Goal: Information Seeking & Learning: Check status

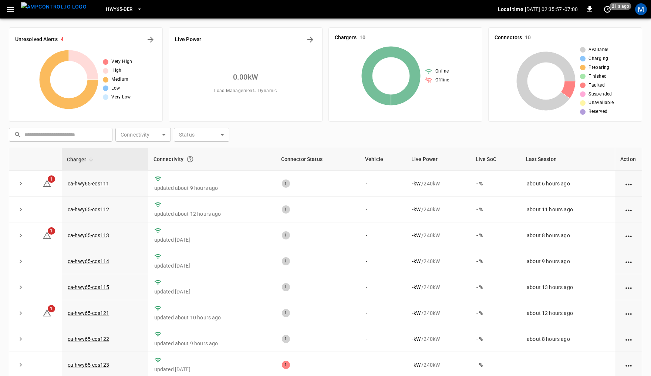
click at [116, 11] on span "HWY65-DER" at bounding box center [119, 9] width 27 height 9
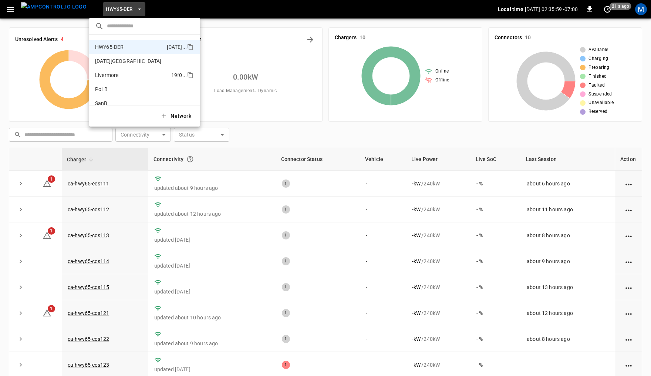
scroll to position [62, 0]
click at [114, 69] on p "SanB" at bounding box center [131, 67] width 72 height 7
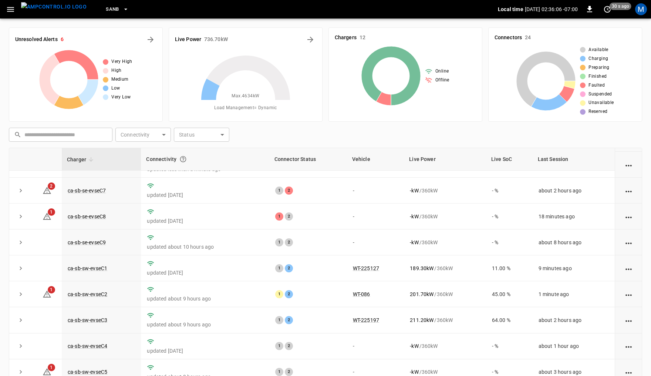
scroll to position [0, 0]
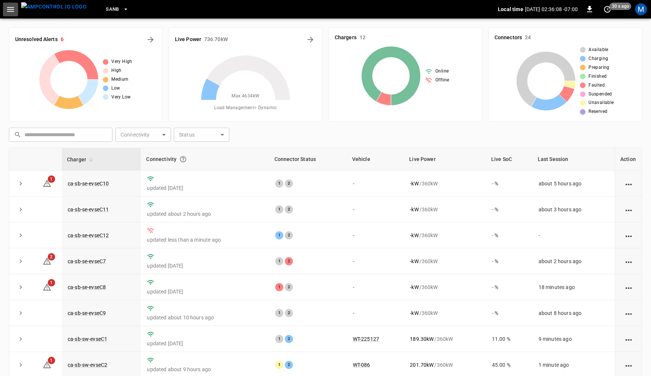
click at [10, 10] on icon "button" at bounding box center [10, 9] width 9 height 9
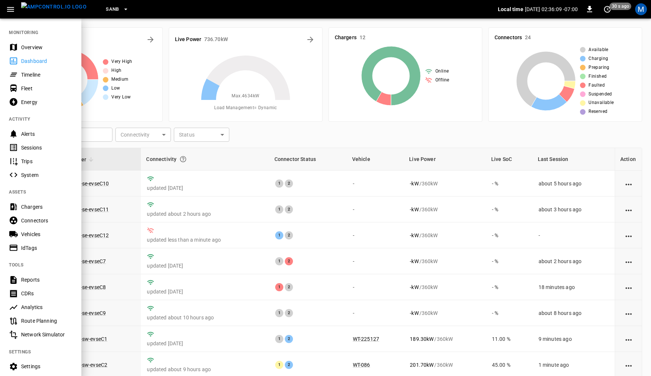
click at [40, 146] on div "Sessions" at bounding box center [46, 147] width 51 height 7
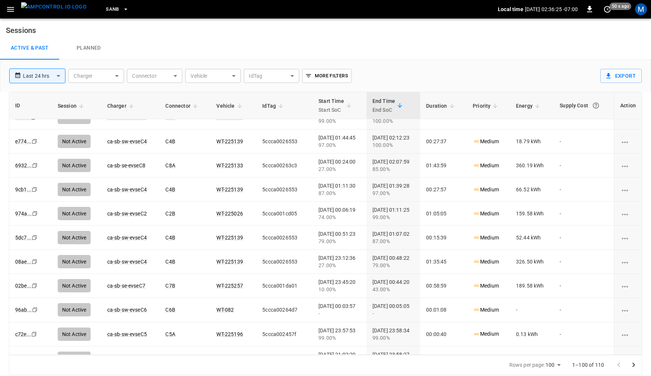
scroll to position [185, 0]
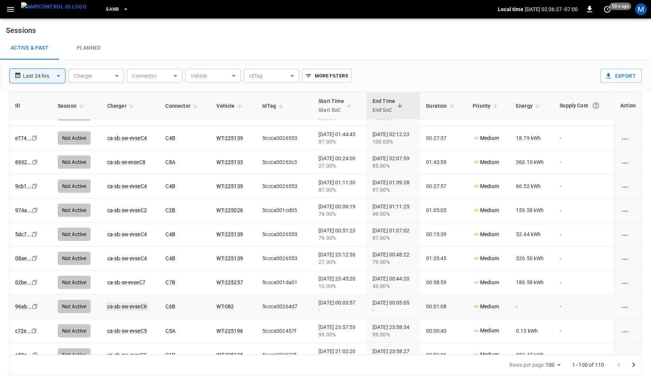
click at [112, 302] on link "ca-sb-sw-evseC6" at bounding box center [127, 306] width 43 height 9
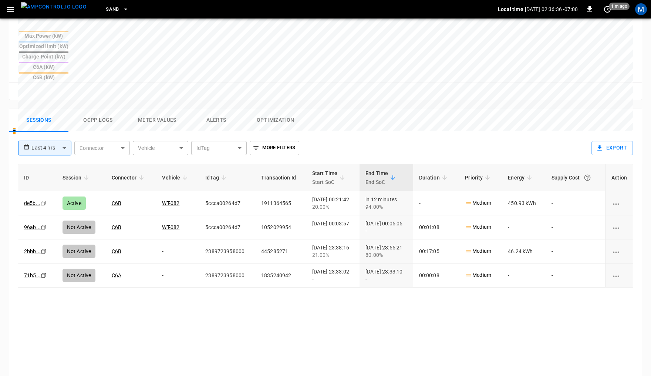
scroll to position [305, 0]
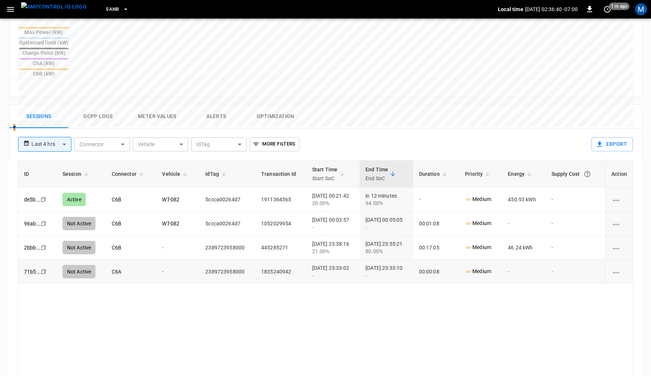
click at [43, 269] on icon "Copy" at bounding box center [44, 272] width 6 height 6
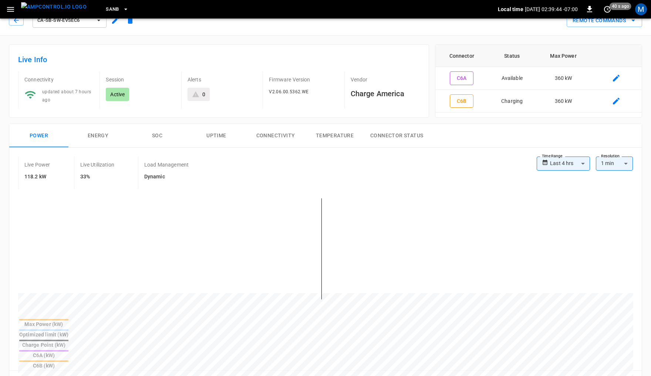
scroll to position [0, 0]
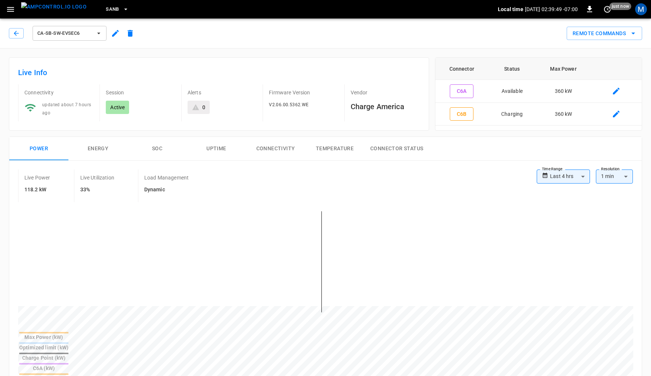
click at [106, 8] on span "SanB" at bounding box center [112, 9] width 13 height 9
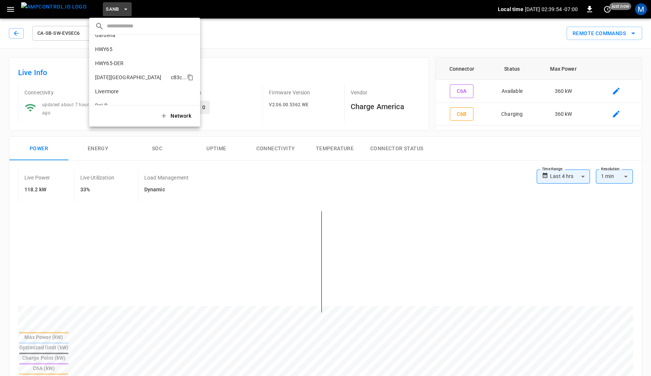
scroll to position [6, 0]
click at [120, 66] on p "HWY65-DER" at bounding box center [129, 66] width 69 height 7
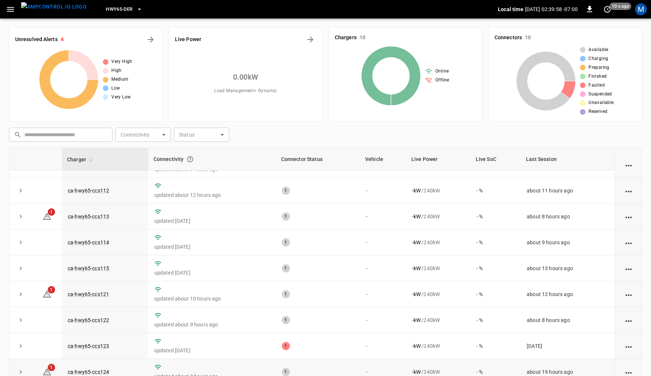
scroll to position [63, 0]
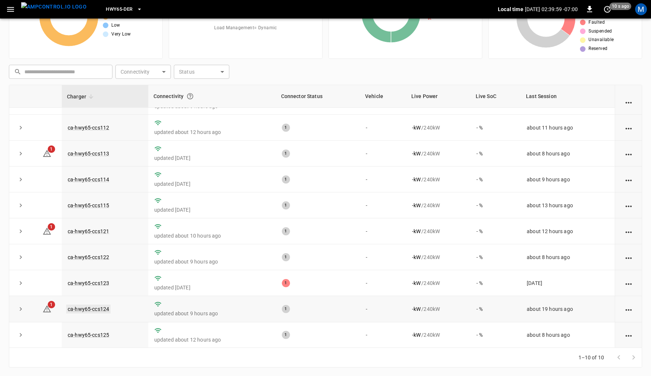
click at [95, 306] on link "ca-hwy65-ccs124" at bounding box center [88, 309] width 44 height 9
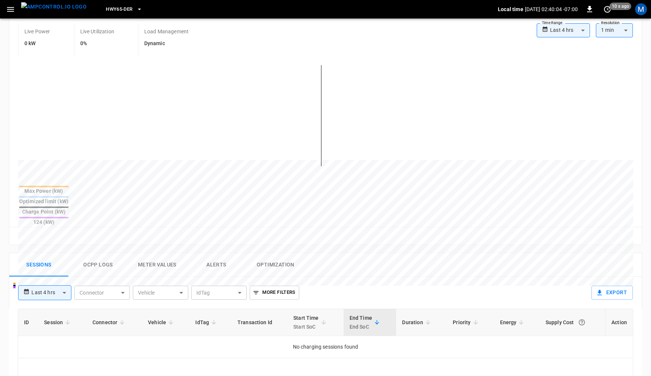
scroll to position [152, 0]
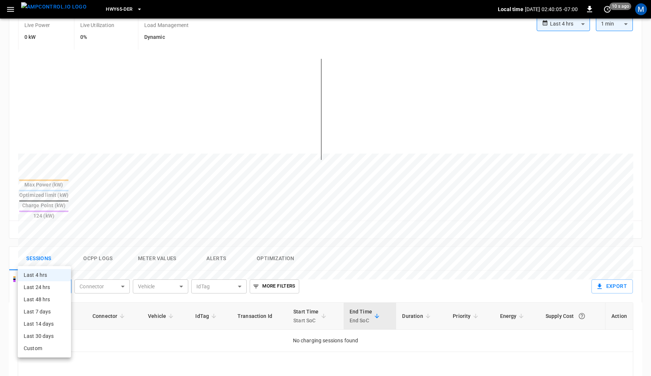
click at [48, 254] on body "**********" at bounding box center [325, 221] width 651 height 747
drag, startPoint x: 44, startPoint y: 284, endPoint x: 136, endPoint y: 223, distance: 110.0
click at [44, 284] on li "Last 24 hrs" at bounding box center [44, 287] width 53 height 12
type input "**********"
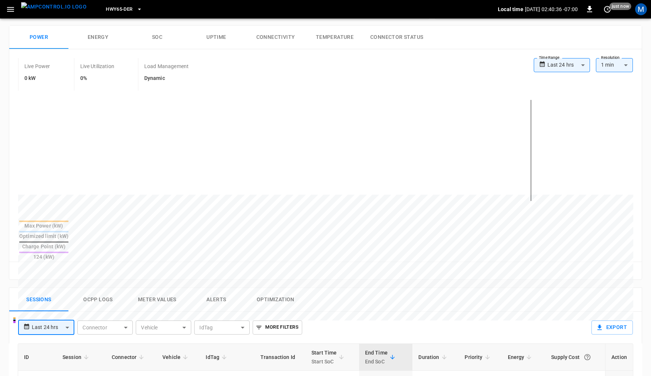
scroll to position [117, 0]
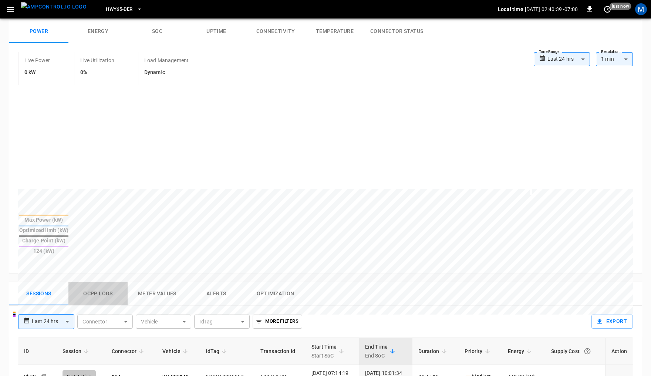
click at [109, 282] on button "Ocpp logs" at bounding box center [97, 294] width 59 height 24
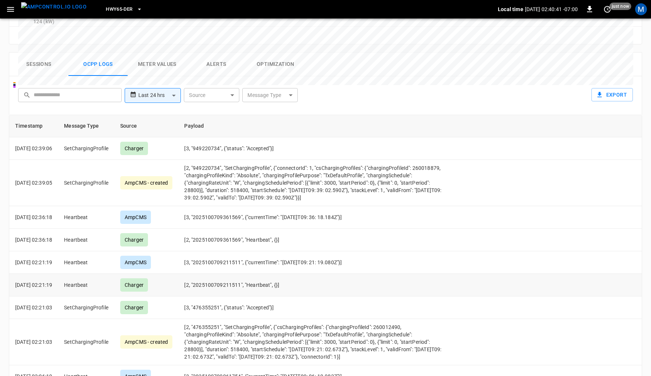
scroll to position [349, 0]
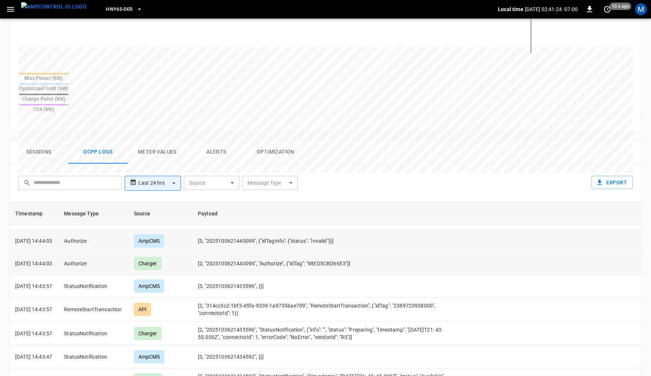
scroll to position [0, 0]
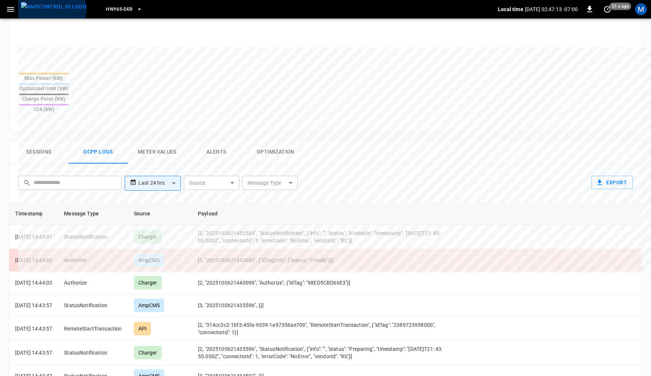
click at [51, 10] on img "menu" at bounding box center [53, 6] width 65 height 9
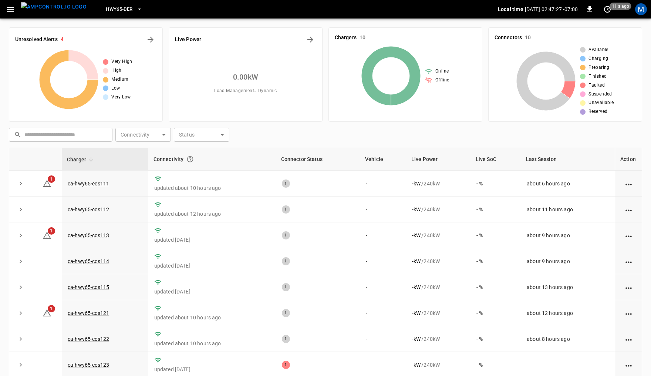
click at [48, 9] on img "menu" at bounding box center [53, 6] width 65 height 9
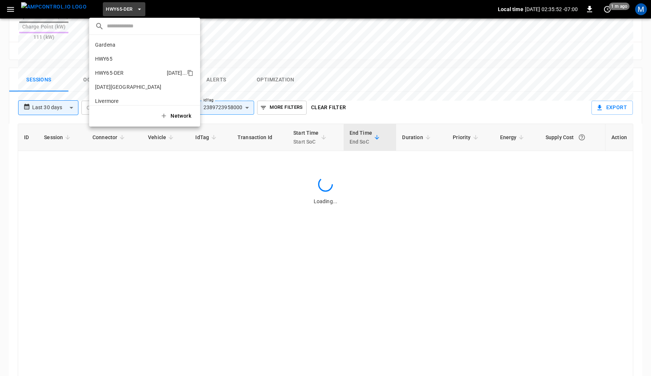
scroll to position [26, 0]
